Goal: Information Seeking & Learning: Understand process/instructions

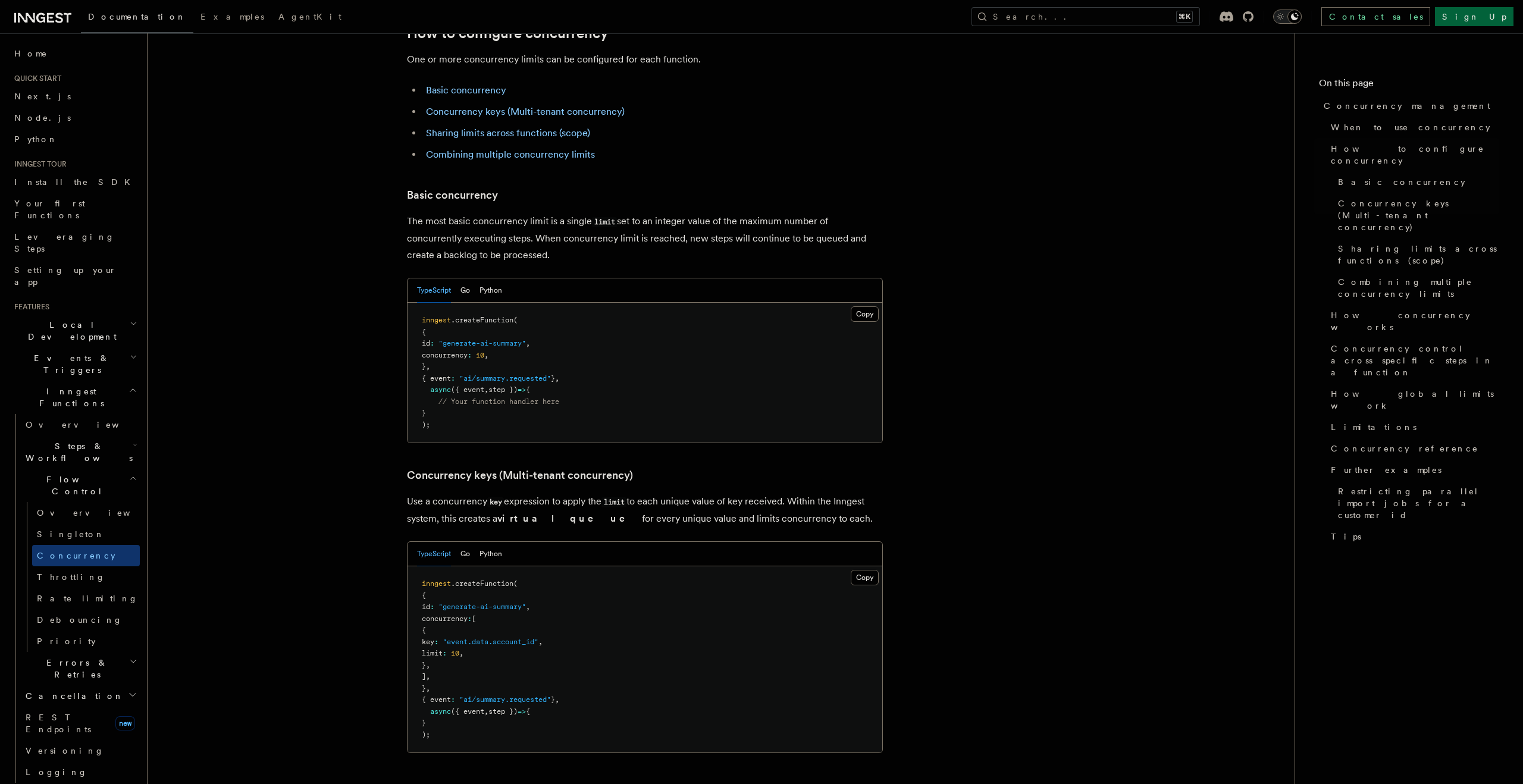
scroll to position [674, 0]
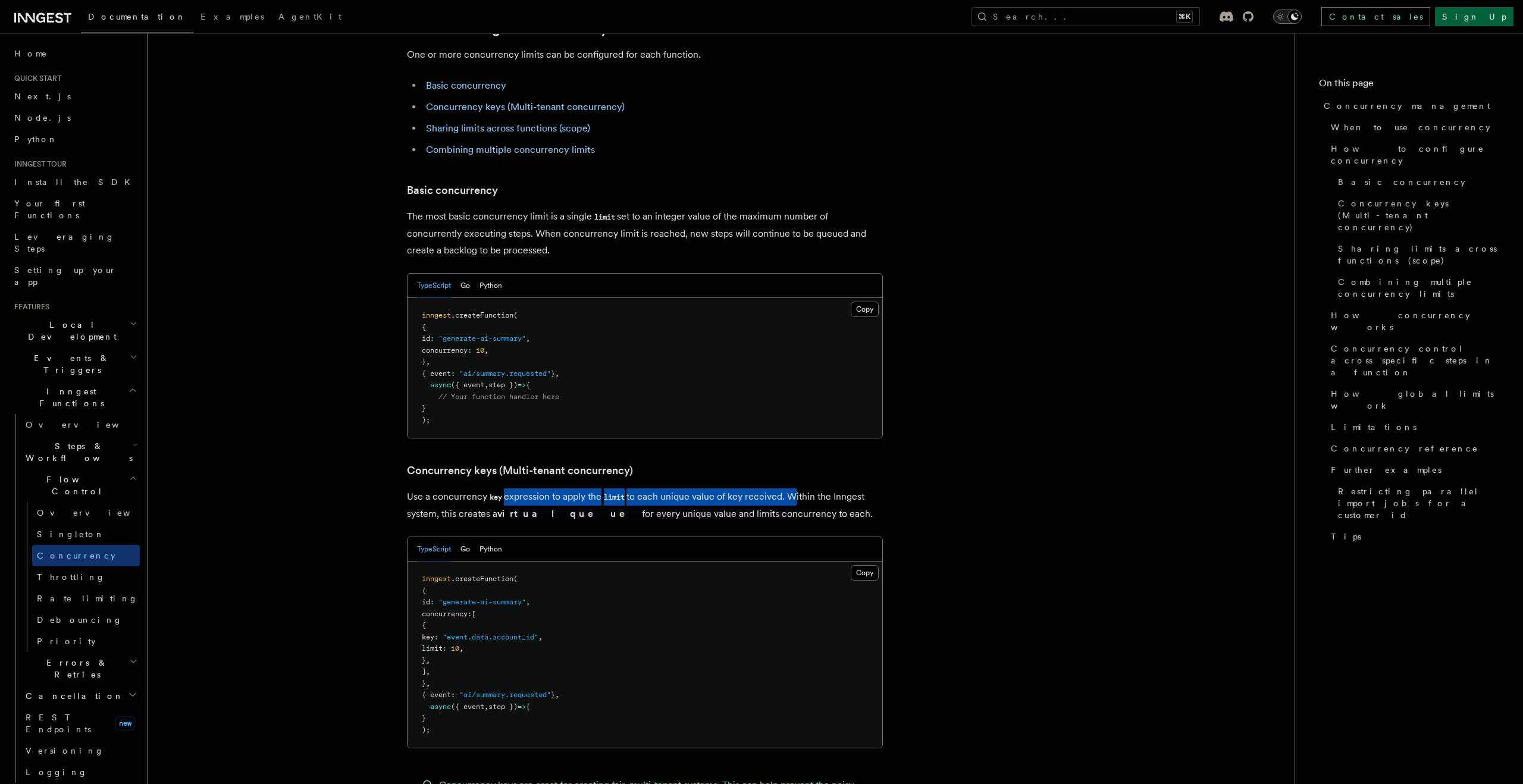
drag, startPoint x: 503, startPoint y: 447, endPoint x: 793, endPoint y: 452, distance: 290.0
click at [793, 488] on p "Use a concurrency key expression to apply the limit to each unique value of key…" at bounding box center [645, 505] width 476 height 34
drag, startPoint x: 556, startPoint y: 466, endPoint x: 833, endPoint y: 474, distance: 277.1
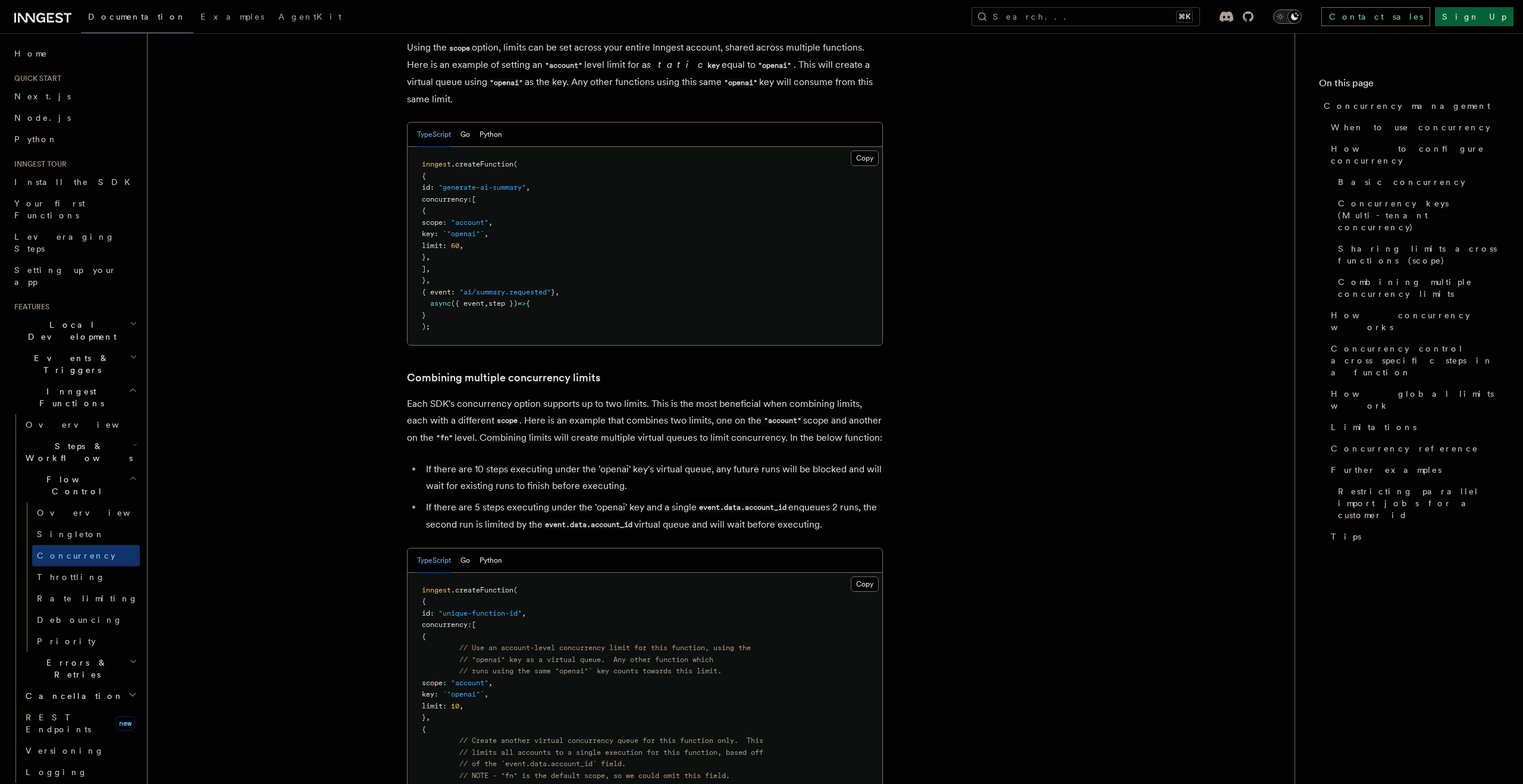
scroll to position [1526, 0]
click at [70, 572] on span "Throttling" at bounding box center [71, 576] width 68 height 10
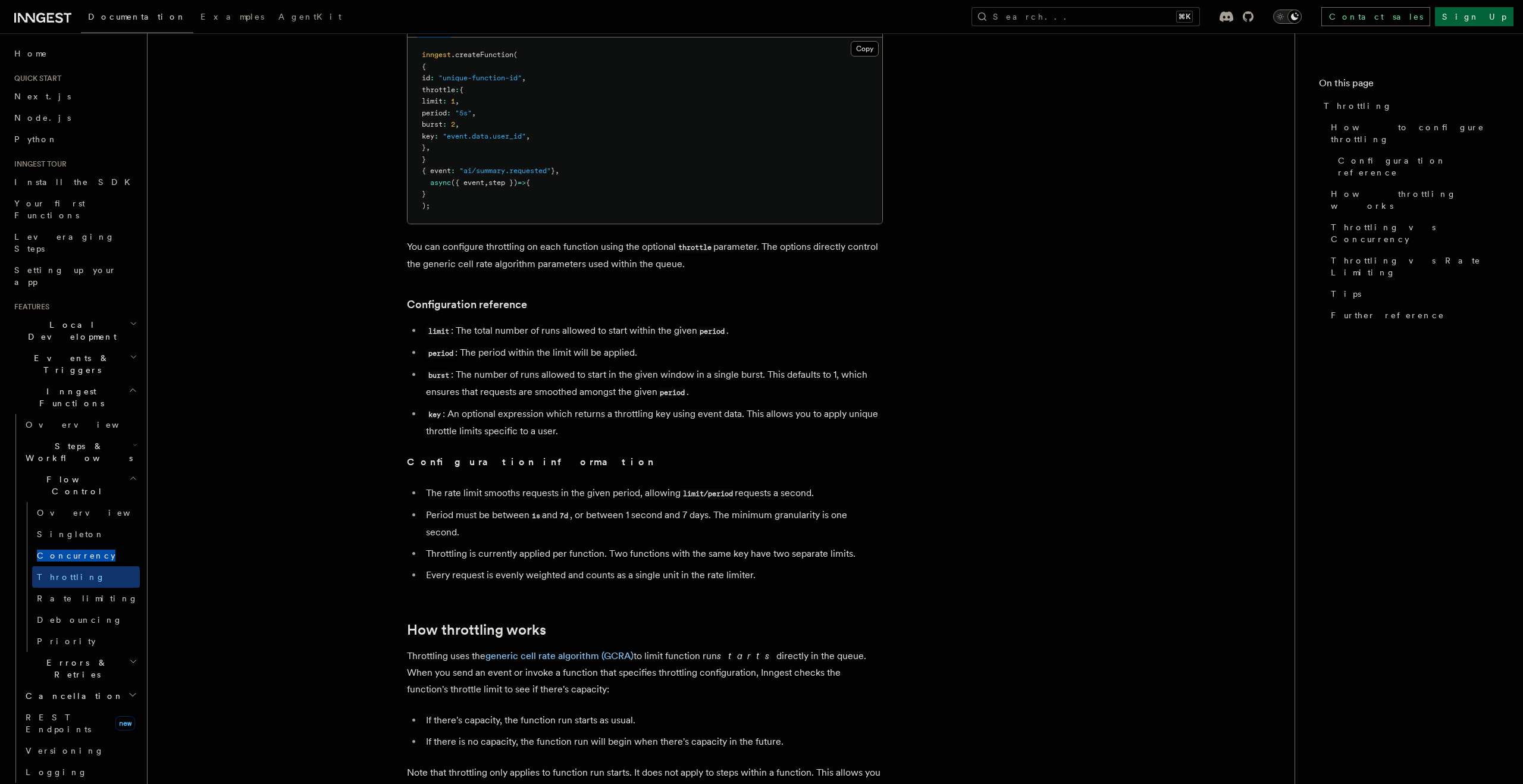
scroll to position [272, 0]
click at [458, 493] on li "The rate limit smooths requests in the given period, allowing limit/period requ…" at bounding box center [653, 490] width 460 height 17
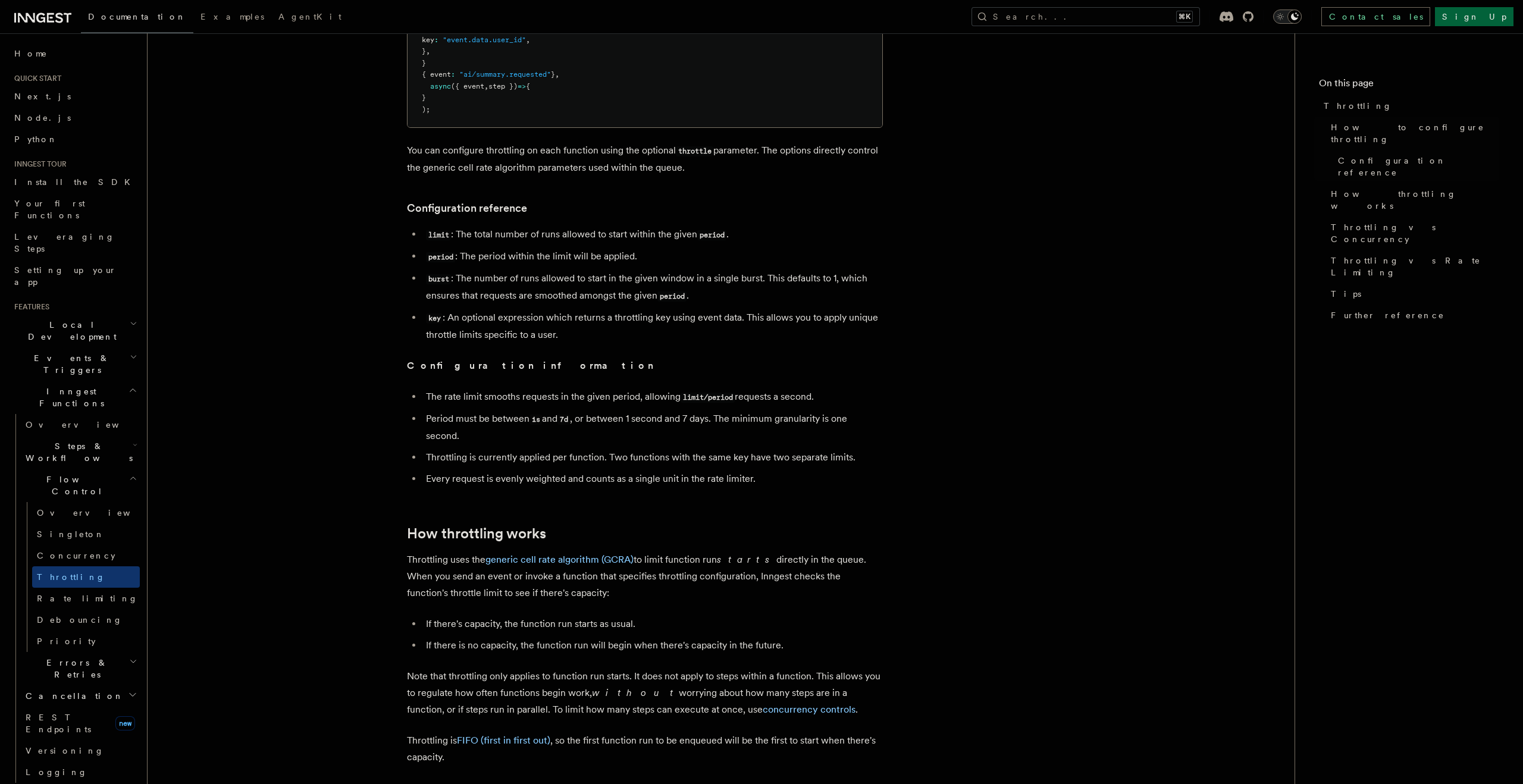
scroll to position [366, 0]
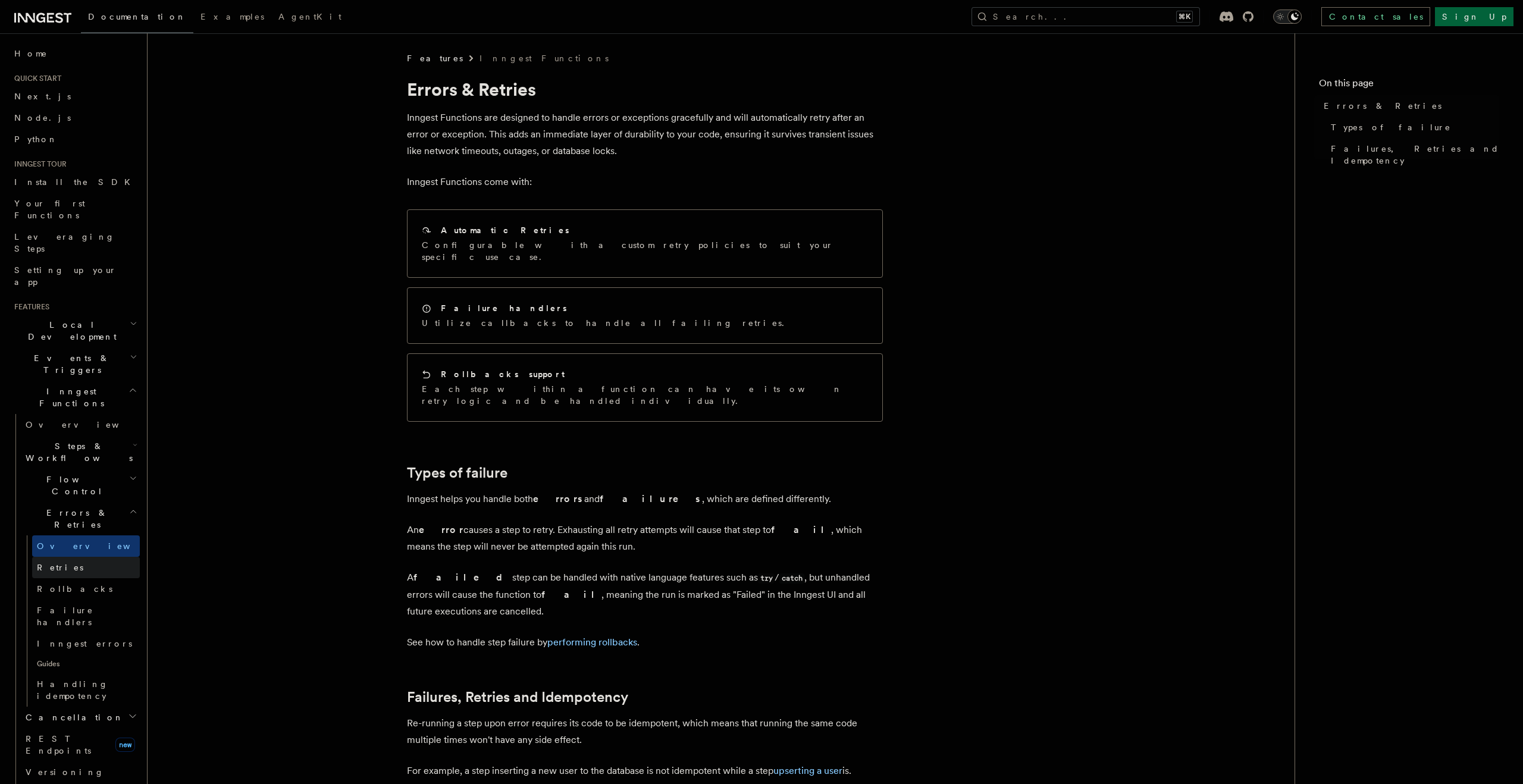
click at [83, 557] on link "Retries" at bounding box center [86, 567] width 107 height 21
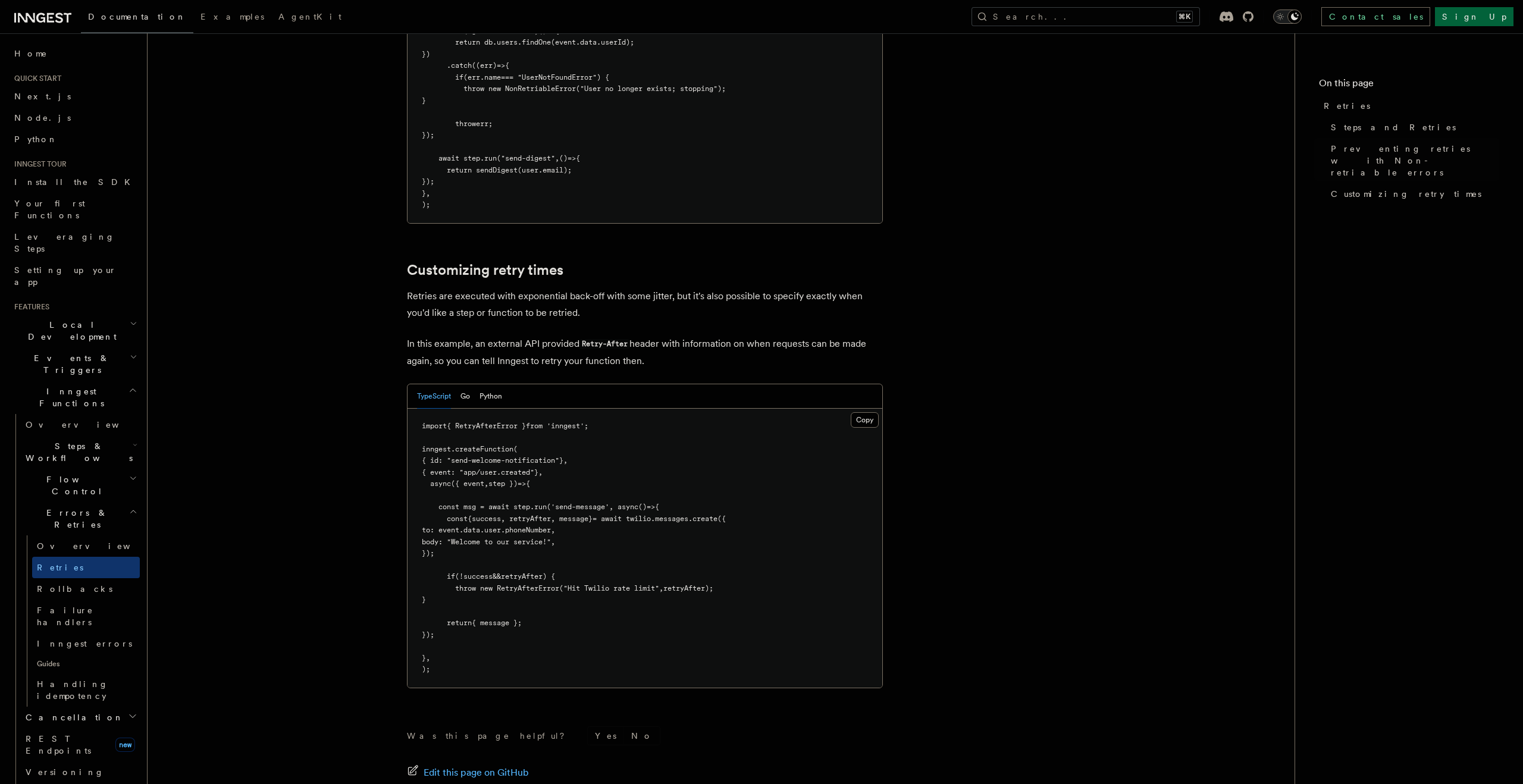
scroll to position [1352, 0]
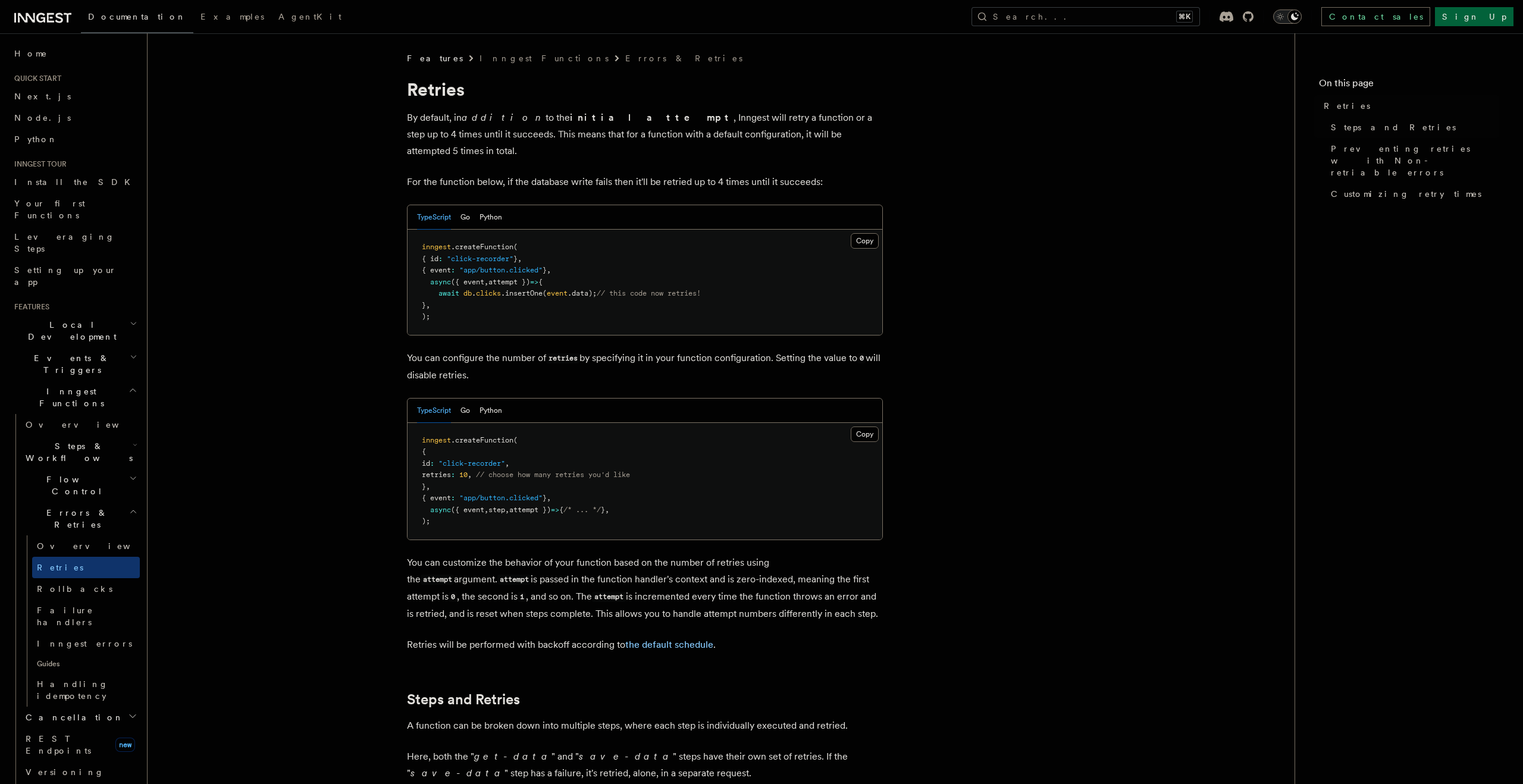
scroll to position [1238, 0]
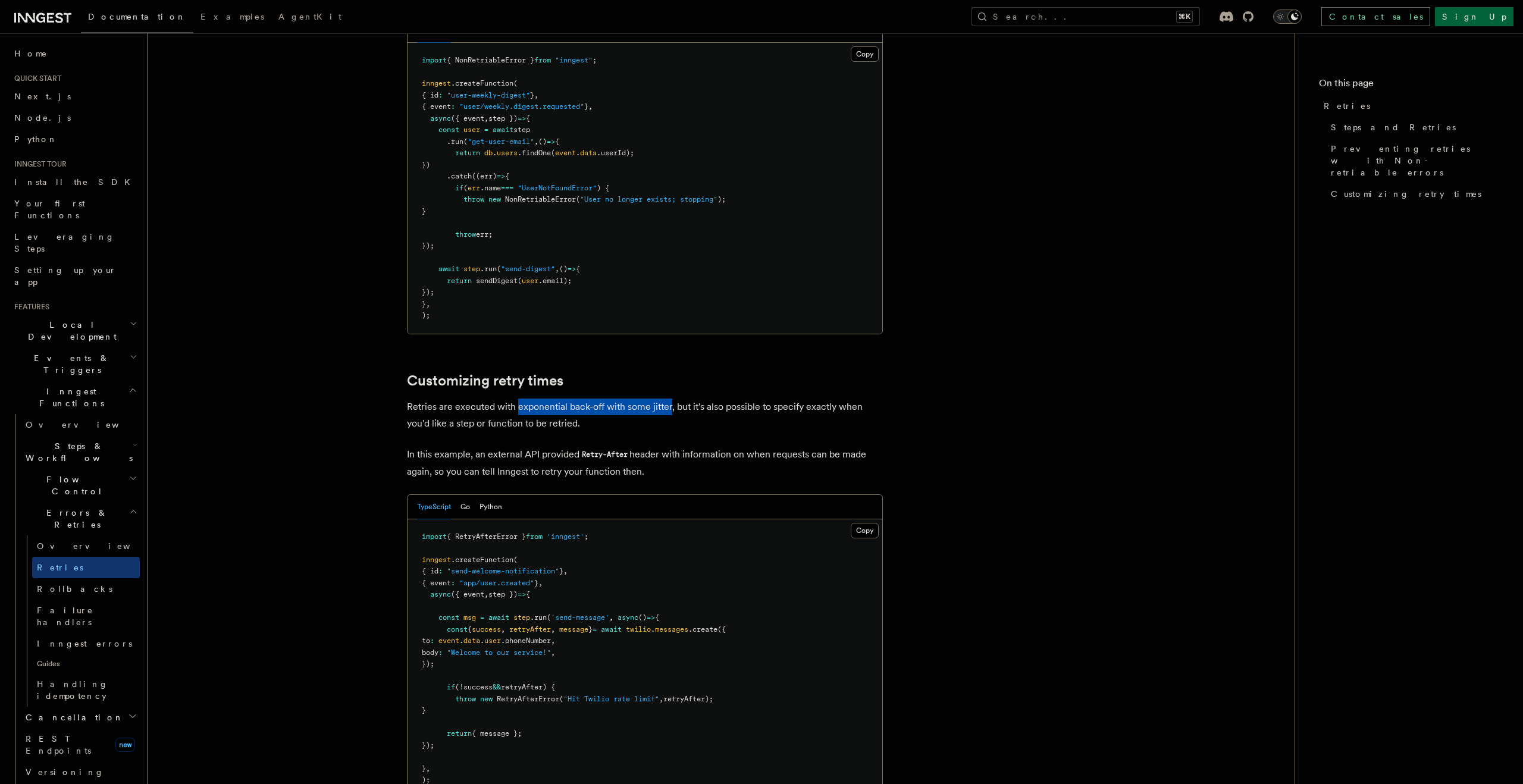
drag, startPoint x: 670, startPoint y: 392, endPoint x: 516, endPoint y: 391, distance: 154.0
click at [516, 398] on p "Retries are executed with exponential back-off with some jitter, but it's also …" at bounding box center [645, 415] width 476 height 33
click at [514, 695] on span "RetryAfterError" at bounding box center [528, 699] width 62 height 8
copy span "RetryAfterError"
